Goal: Transaction & Acquisition: Purchase product/service

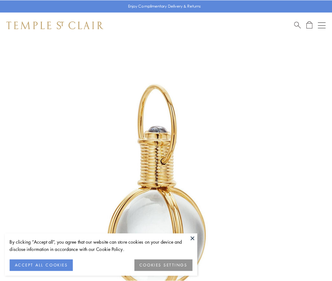
scroll to position [165, 0]
